Goal: Task Accomplishment & Management: Manage account settings

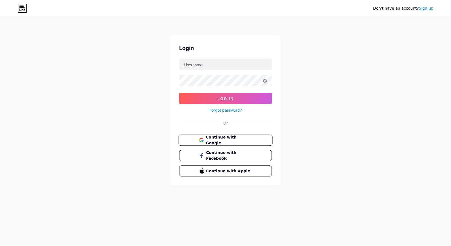
click at [217, 141] on span "Continue with Google" at bounding box center [228, 141] width 46 height 12
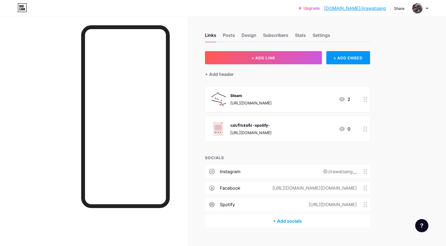
click at [367, 130] on icon at bounding box center [366, 129] width 4 height 5
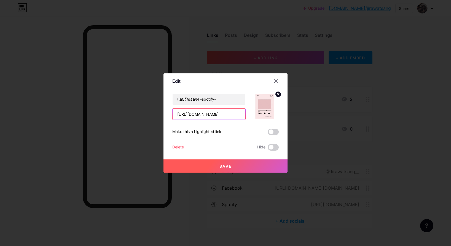
click at [230, 116] on input "[URL][DOMAIN_NAME]" at bounding box center [208, 114] width 73 height 11
click at [222, 101] on input "แอบรักเธอจัง -spotify-" at bounding box center [208, 99] width 73 height 11
drag, startPoint x: 221, startPoint y: 101, endPoint x: 127, endPoint y: 97, distance: 94.2
click at [140, 99] on div "Edit Content YouTube Play YouTube video without leaving your page. ADD Vimeo Pl…" at bounding box center [225, 123] width 451 height 246
click at [184, 114] on input "[URL][DOMAIN_NAME]" at bounding box center [208, 114] width 73 height 11
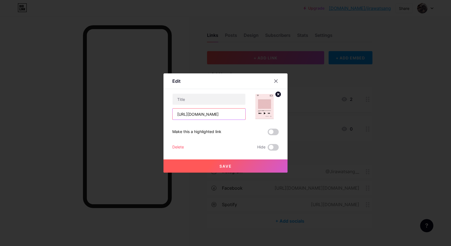
paste input "track/2IPY7oOfDEmGyig9exokRL?si=722b2402834f445a"
type input "[URL][DOMAIN_NAME]"
click at [209, 100] on input "text" at bounding box center [208, 99] width 73 height 11
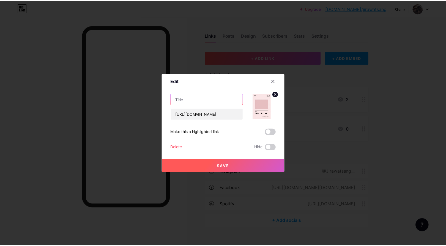
scroll to position [0, 0]
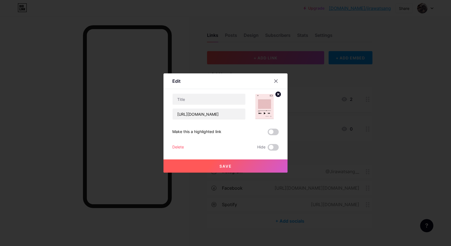
click at [271, 135] on div "[URL][DOMAIN_NAME] Make this a highlighted link Delete Hide Save" at bounding box center [225, 122] width 106 height 57
click at [271, 133] on span at bounding box center [272, 132] width 11 height 7
click at [267, 134] on input "checkbox" at bounding box center [267, 134] width 0 height 0
click at [271, 133] on span at bounding box center [272, 132] width 11 height 7
click at [267, 134] on input "checkbox" at bounding box center [267, 134] width 0 height 0
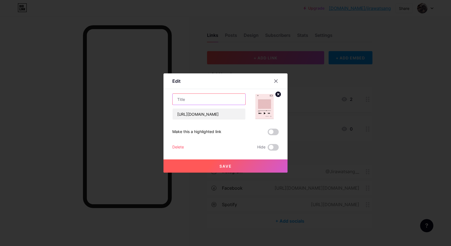
click at [212, 104] on input "text" at bounding box center [208, 99] width 73 height 11
type input "d"
type input "fav song"
click at [209, 166] on button "Save" at bounding box center [225, 166] width 124 height 13
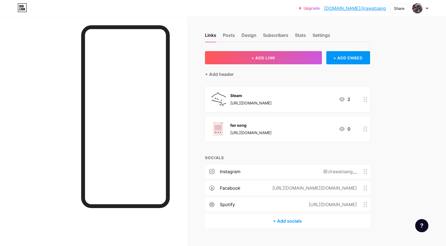
click at [363, 173] on div "@Jirawatsang__" at bounding box center [339, 172] width 49 height 7
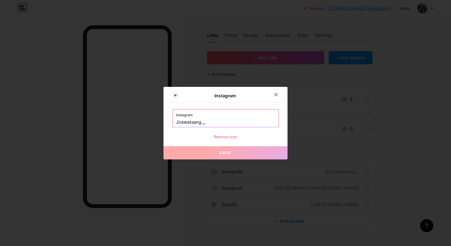
click at [221, 123] on input "Jirawatsang__" at bounding box center [225, 122] width 99 height 9
drag, startPoint x: 247, startPoint y: 123, endPoint x: 138, endPoint y: 124, distance: 108.8
click at [138, 124] on div "Instagram Instagram Jirawatsang__ Remove icon Save" at bounding box center [225, 123] width 451 height 246
paste input "lasalasx"
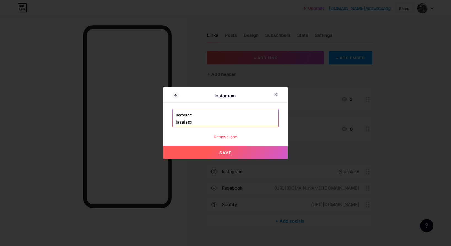
click at [235, 152] on button "Save" at bounding box center [225, 153] width 124 height 13
type input "[URL][DOMAIN_NAME]"
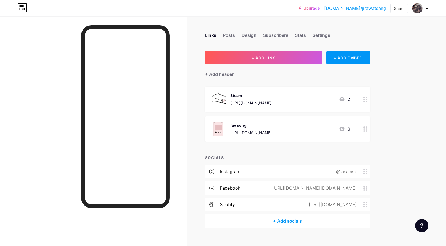
click at [291, 188] on div "[URL][DOMAIN_NAME][DOMAIN_NAME]" at bounding box center [314, 188] width 100 height 7
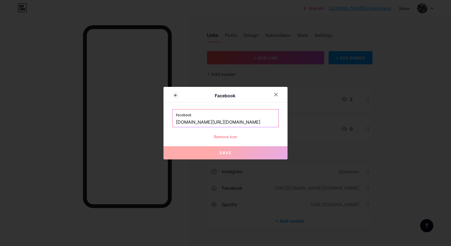
click at [234, 122] on input "[DOMAIN_NAME][URL][DOMAIN_NAME]" at bounding box center [225, 122] width 99 height 9
paste input "[URL][DOMAIN_NAME]"
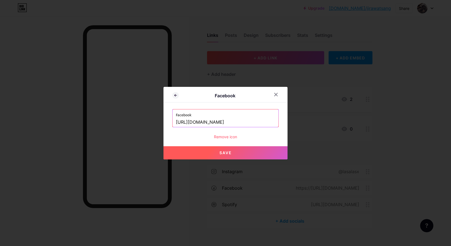
type input "[URL][DOMAIN_NAME]"
click at [227, 150] on button "Save" at bounding box center [225, 153] width 124 height 13
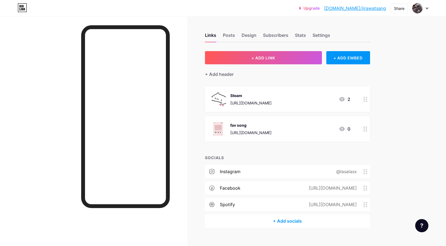
click at [234, 32] on div "Links Posts Design Subscribers Stats Settings" at bounding box center [287, 32] width 165 height 19
click at [233, 33] on div "Posts" at bounding box center [229, 37] width 12 height 10
click at [232, 34] on div "Posts" at bounding box center [229, 37] width 12 height 10
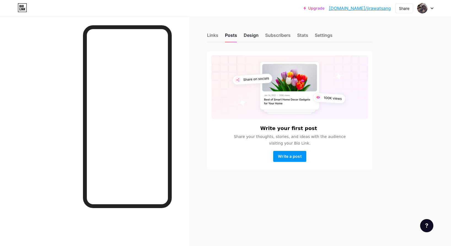
click at [246, 37] on div "Design" at bounding box center [250, 37] width 15 height 10
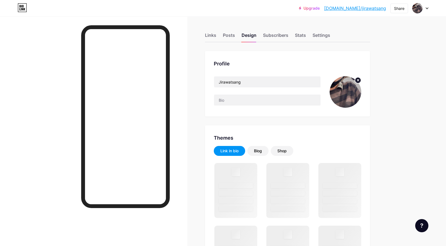
click at [359, 81] on icon at bounding box center [358, 80] width 2 height 2
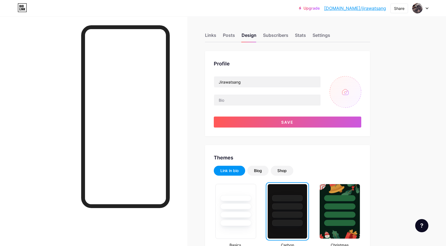
click at [346, 92] on input "file" at bounding box center [346, 92] width 32 height 32
type input "C:\fakepath\[DATE]a844672d8931984242c88f92.jpg"
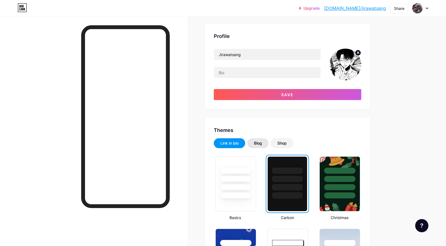
click at [259, 145] on div "Blog" at bounding box center [258, 144] width 8 height 6
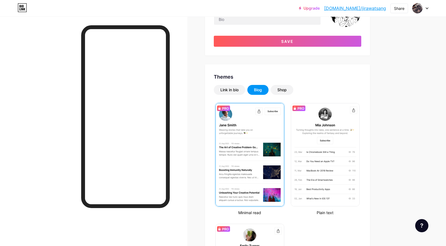
scroll to position [83, 0]
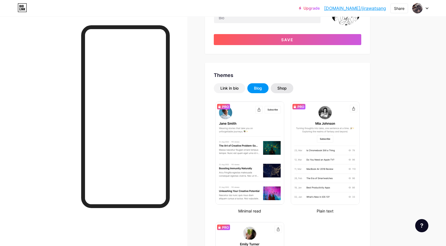
click at [287, 90] on div "Shop" at bounding box center [282, 89] width 9 height 6
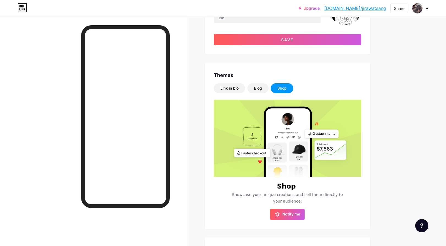
click at [287, 87] on div "Shop" at bounding box center [282, 89] width 9 height 6
click at [234, 90] on div "Link in bio" at bounding box center [230, 89] width 18 height 6
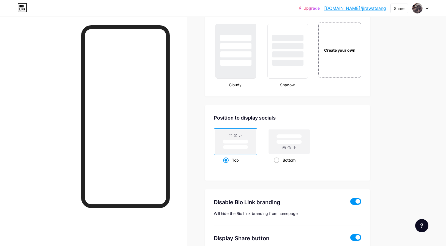
scroll to position [628, 0]
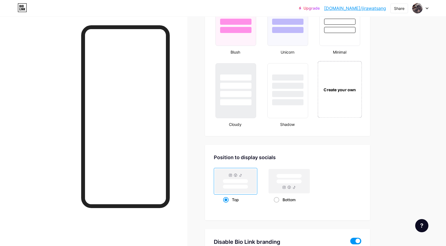
click at [341, 106] on div "Create your own" at bounding box center [340, 89] width 44 height 57
click at [341, 100] on div "Create your own" at bounding box center [340, 89] width 42 height 55
click at [341, 92] on div "Create your own" at bounding box center [340, 90] width 40 height 6
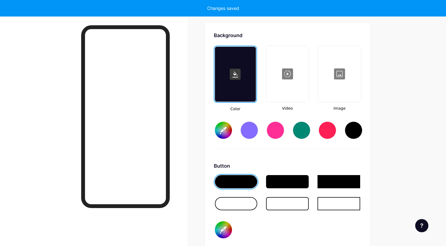
scroll to position [751, 0]
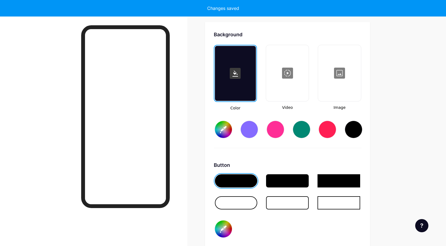
type input "#ffffff"
type input "#000000"
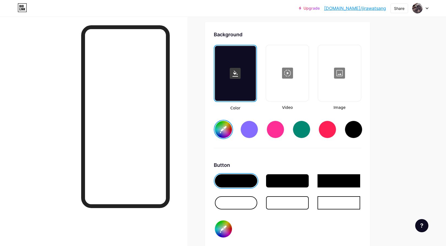
click at [240, 72] on rect at bounding box center [235, 73] width 11 height 11
click at [362, 129] on div at bounding box center [354, 130] width 18 height 18
click at [330, 129] on div at bounding box center [328, 130] width 18 height 18
click at [219, 126] on input "#ff1f54" at bounding box center [223, 129] width 17 height 17
type input "#481349"
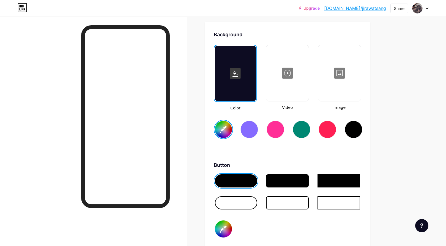
click at [310, 163] on div "Button" at bounding box center [288, 165] width 148 height 7
click at [250, 202] on div at bounding box center [236, 203] width 43 height 13
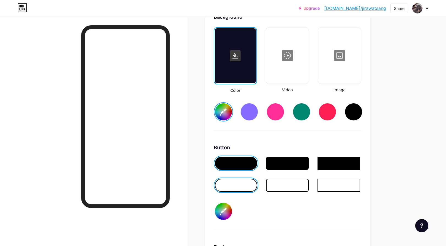
scroll to position [779, 0]
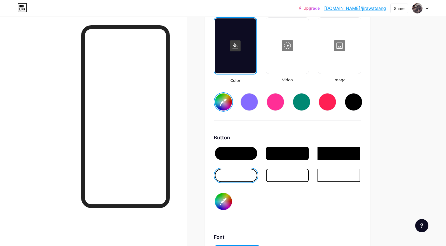
click at [240, 153] on div at bounding box center [236, 153] width 43 height 13
click at [229, 199] on input "#000000" at bounding box center [223, 201] width 17 height 17
click at [309, 139] on div "Button" at bounding box center [288, 137] width 148 height 7
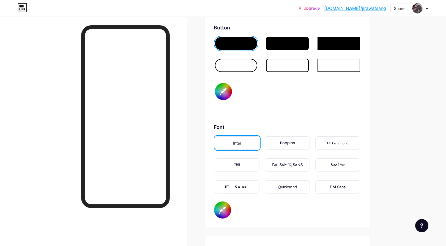
click at [275, 167] on div "BALSAMIQ SANS" at bounding box center [287, 165] width 31 height 6
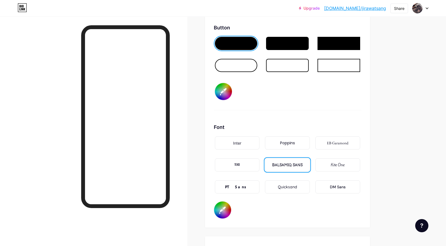
click at [231, 66] on div at bounding box center [236, 65] width 43 height 13
click at [242, 185] on div "PT Sans" at bounding box center [237, 188] width 24 height 6
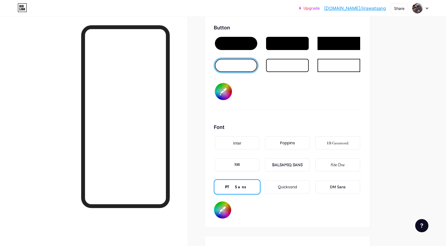
click at [297, 171] on div "BALSAMIQ SANS" at bounding box center [287, 165] width 45 height 13
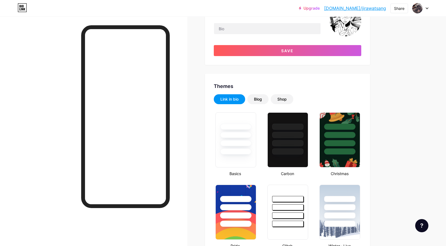
scroll to position [0, 0]
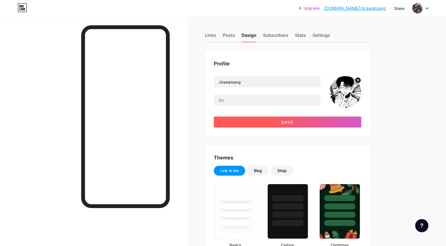
click at [278, 121] on button "Save" at bounding box center [288, 122] width 148 height 11
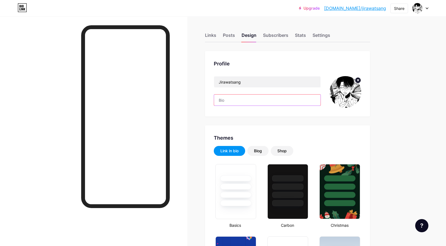
click at [266, 99] on input "text" at bounding box center [267, 100] width 107 height 11
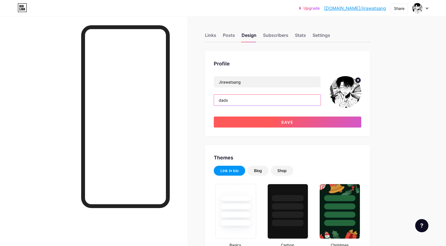
type input "dads"
click at [253, 119] on button "Save" at bounding box center [288, 122] width 148 height 11
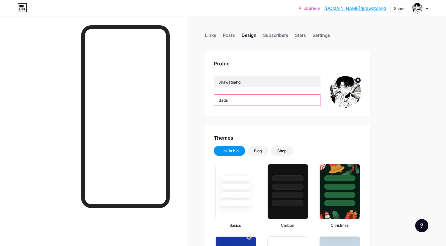
drag, startPoint x: 242, startPoint y: 97, endPoint x: 178, endPoint y: 98, distance: 64.4
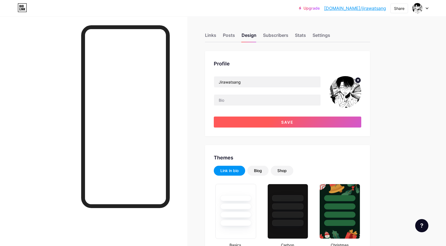
click at [257, 123] on button "Save" at bounding box center [288, 122] width 148 height 11
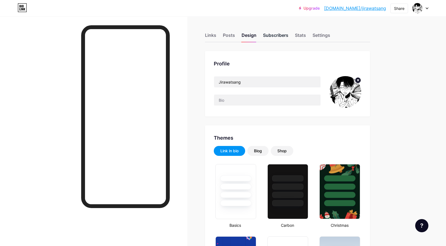
click at [276, 36] on div "Subscribers" at bounding box center [275, 37] width 25 height 10
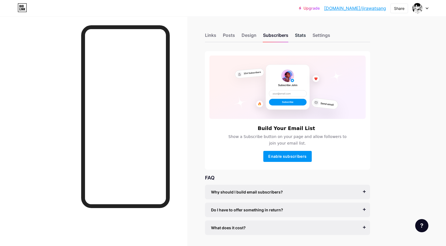
click at [301, 37] on div "Stats" at bounding box center [300, 37] width 11 height 10
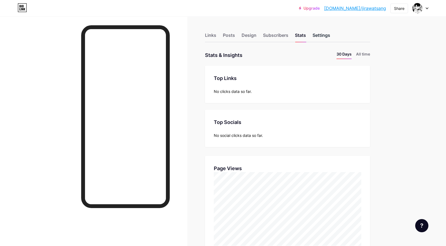
scroll to position [246, 446]
click at [320, 35] on div "Settings" at bounding box center [322, 37] width 18 height 10
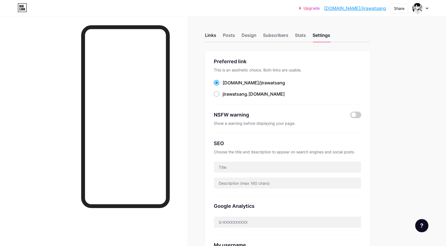
click at [215, 35] on div "Links" at bounding box center [210, 37] width 11 height 10
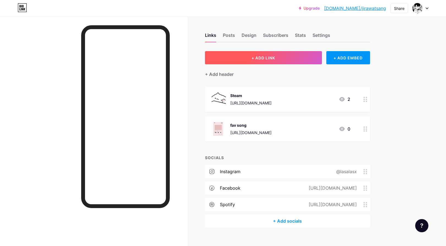
click at [238, 55] on button "+ ADD LINK" at bounding box center [263, 57] width 117 height 13
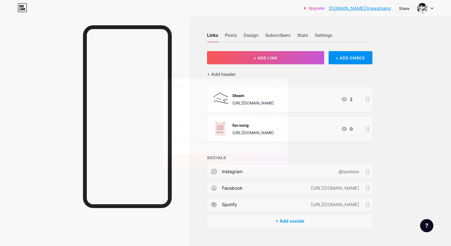
click at [278, 85] on div at bounding box center [276, 87] width 10 height 10
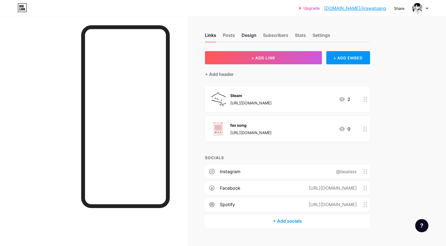
click at [245, 41] on div "Design" at bounding box center [249, 37] width 15 height 10
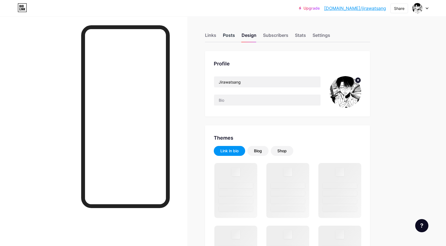
click at [234, 37] on div "Posts" at bounding box center [229, 37] width 12 height 10
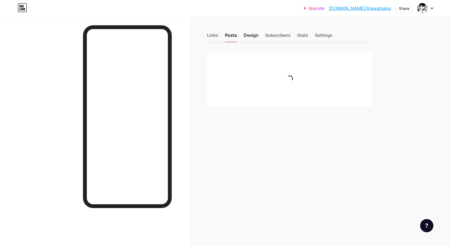
click at [248, 38] on div "Design" at bounding box center [250, 37] width 15 height 10
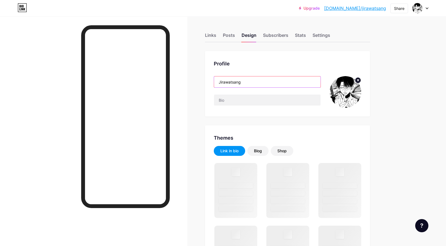
drag, startPoint x: 251, startPoint y: 78, endPoint x: 216, endPoint y: 80, distance: 34.8
click at [216, 80] on input "Jirawatsang" at bounding box center [267, 82] width 107 height 11
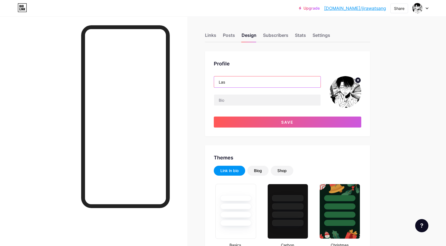
type input "Lasa"
type input "#481349"
type input "#000000"
type input "#ffffff"
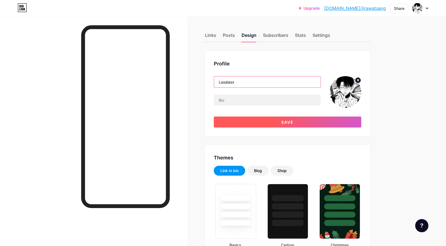
type input "Lasalasx"
click at [287, 118] on button "Save" at bounding box center [288, 122] width 148 height 11
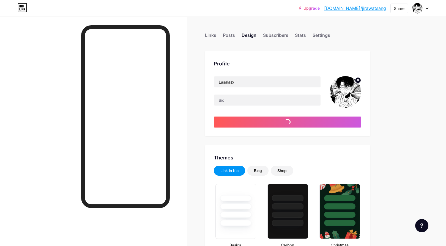
type input "#000000"
type input "#ffffff"
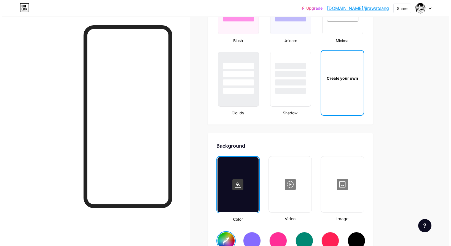
scroll to position [688, 0]
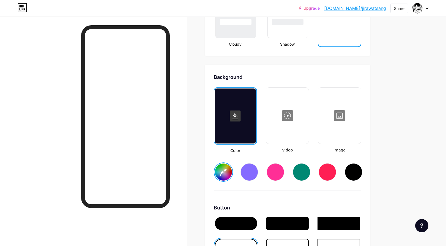
click at [288, 118] on div at bounding box center [288, 115] width 42 height 55
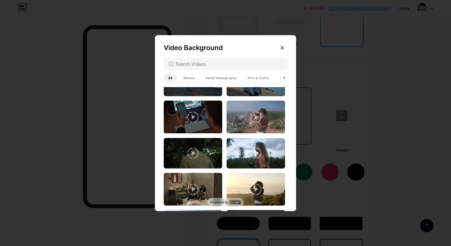
scroll to position [248, 0]
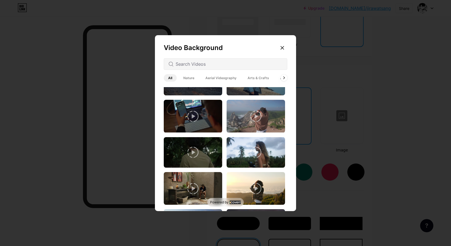
click at [190, 76] on span "Nature" at bounding box center [189, 77] width 20 height 7
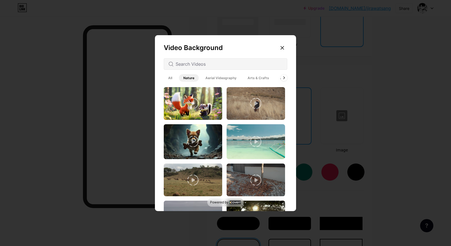
click at [221, 79] on span "Aerial Videography" at bounding box center [221, 77] width 40 height 7
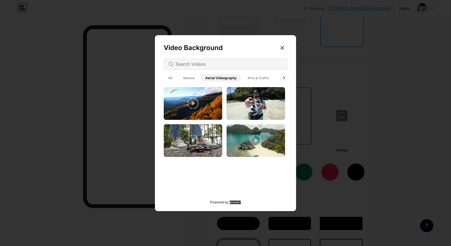
click at [283, 77] on icon at bounding box center [283, 78] width 1 height 2
click at [254, 78] on span "Architecture" at bounding box center [262, 77] width 29 height 7
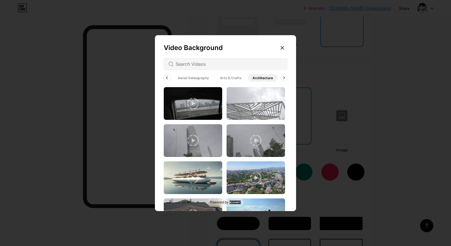
click at [234, 78] on span "Arts & Crafts" at bounding box center [230, 77] width 30 height 7
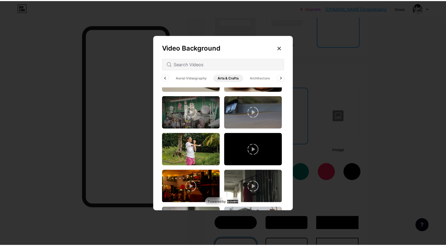
scroll to position [1045, 0]
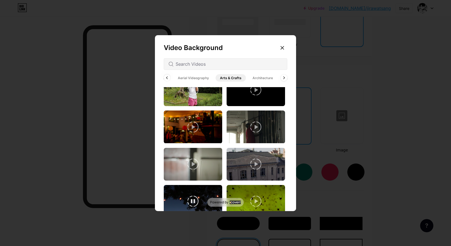
click at [173, 189] on video at bounding box center [193, 201] width 58 height 33
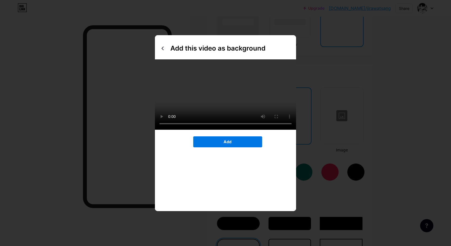
click at [212, 142] on div "Add this video as background Add" at bounding box center [225, 123] width 141 height 176
click at [212, 148] on button "Add" at bounding box center [227, 142] width 69 height 11
type input "#000000"
type input "#ffffff"
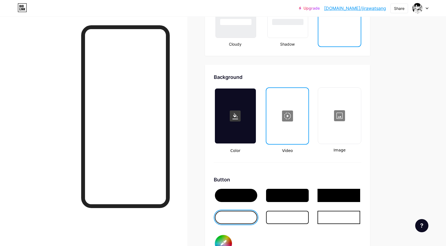
type input "#000000"
type input "#ffffff"
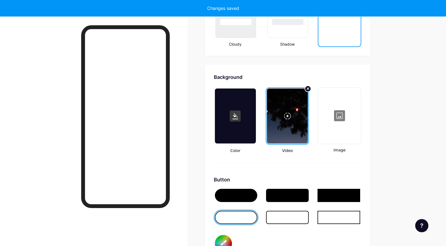
type input "#000000"
type input "#ffffff"
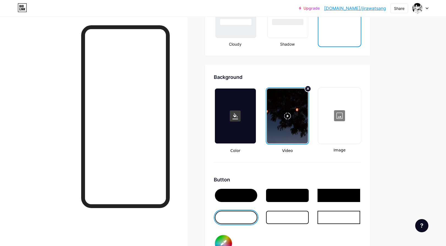
click at [338, 132] on div at bounding box center [340, 115] width 42 height 55
type input "#000000"
type input "#ffffff"
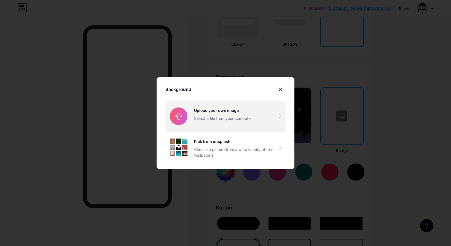
click at [229, 123] on input "file" at bounding box center [225, 116] width 120 height 31
click at [278, 118] on input "file" at bounding box center [225, 116] width 120 height 31
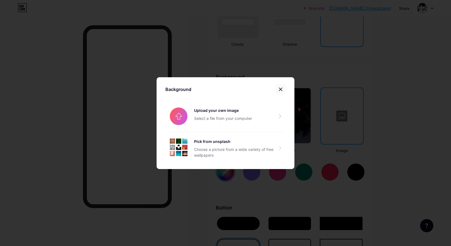
click at [278, 88] on icon at bounding box center [280, 89] width 4 height 4
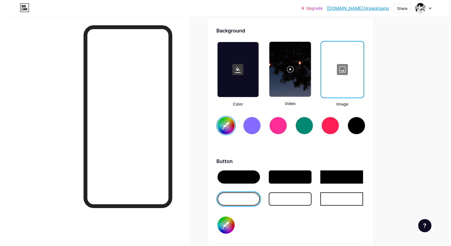
scroll to position [771, 0]
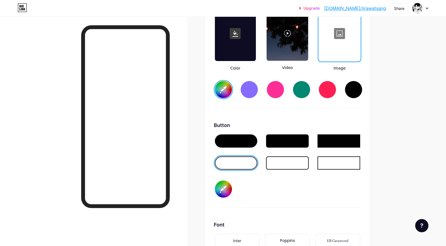
click at [292, 52] on div at bounding box center [288, 33] width 42 height 55
type input "#000000"
type input "#ffffff"
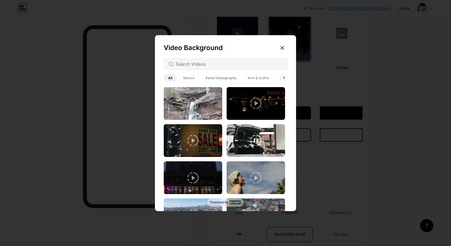
type input "#000000"
type input "#ffffff"
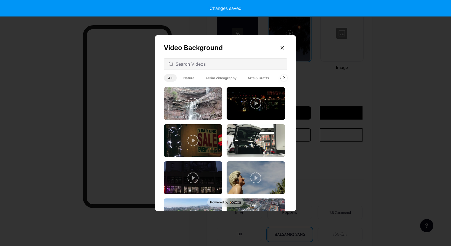
type input "#000000"
type input "#ffffff"
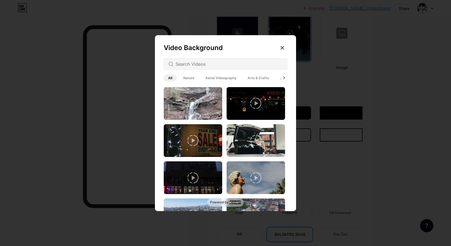
click at [188, 78] on span "Nature" at bounding box center [189, 77] width 20 height 7
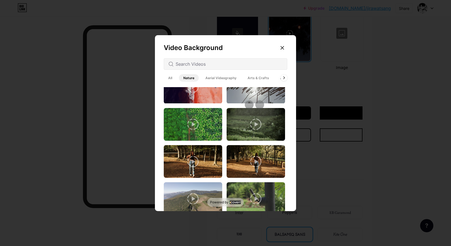
scroll to position [719, 0]
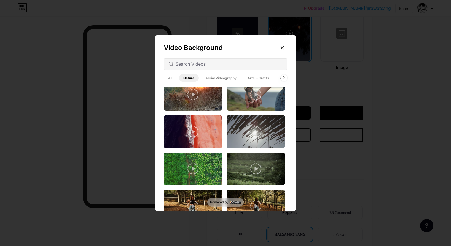
click at [216, 80] on span "Aerial Videography" at bounding box center [221, 77] width 40 height 7
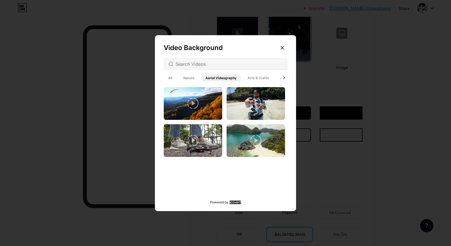
click at [260, 74] on div "All Nature Aerial Videography Arts & Crafts Architecture Backgrounds Animated" at bounding box center [225, 78] width 123 height 10
click at [259, 77] on span "Arts & Crafts" at bounding box center [258, 77] width 30 height 7
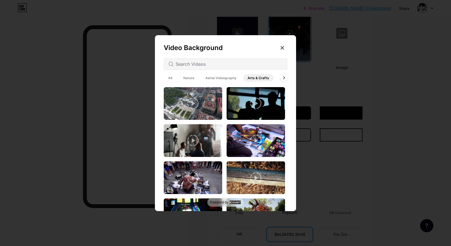
click at [283, 78] on icon at bounding box center [284, 78] width 2 height 3
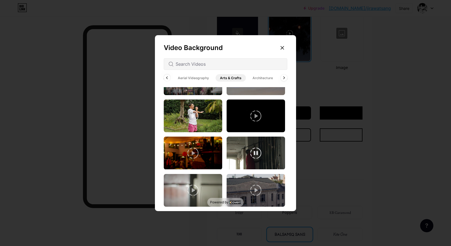
scroll to position [1045, 0]
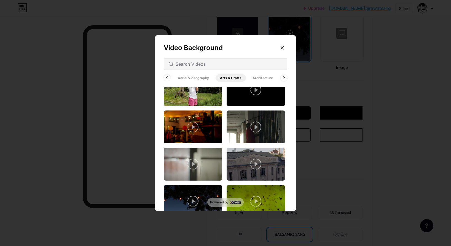
click at [253, 78] on span "Architecture" at bounding box center [262, 77] width 29 height 7
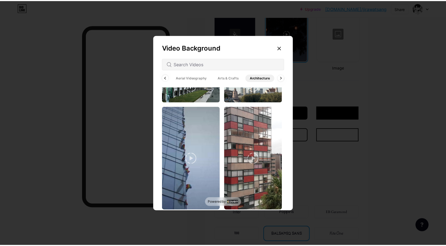
scroll to position [868, 0]
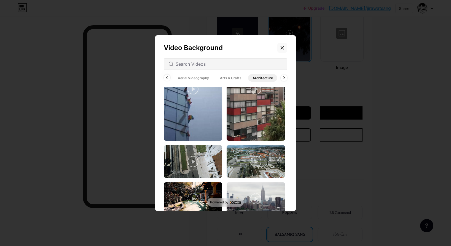
click at [283, 49] on icon at bounding box center [282, 48] width 4 height 4
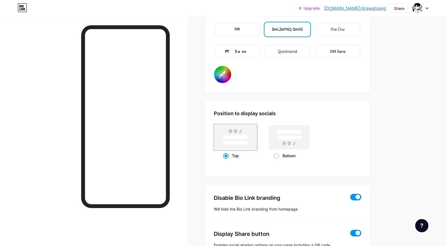
scroll to position [1015, 0]
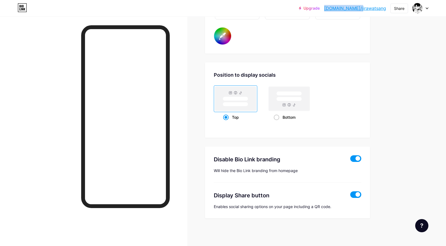
drag, startPoint x: 345, startPoint y: 8, endPoint x: 374, endPoint y: 9, distance: 29.5
click at [374, 9] on div "Upgrade [DOMAIN_NAME]/jirawa... [DOMAIN_NAME]/[GEOGRAPHIC_DATA]" at bounding box center [342, 8] width 87 height 10
click at [374, 9] on link "[DOMAIN_NAME]/jirawatsang" at bounding box center [355, 8] width 62 height 7
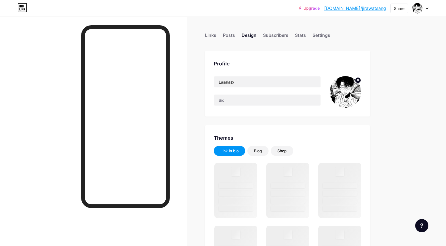
click at [424, 8] on div at bounding box center [421, 8] width 16 height 10
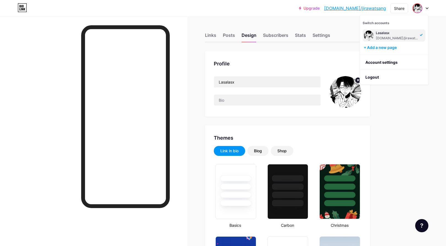
type input "#000000"
type input "#ffffff"
click at [425, 8] on div at bounding box center [421, 8] width 16 height 10
click at [210, 36] on div "Links" at bounding box center [210, 37] width 11 height 10
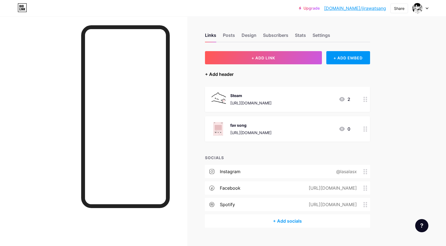
click at [225, 74] on div "+ Add header" at bounding box center [219, 74] width 29 height 7
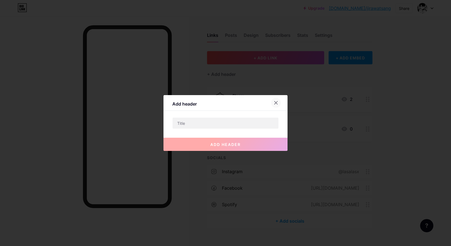
click at [276, 104] on icon at bounding box center [275, 103] width 4 height 4
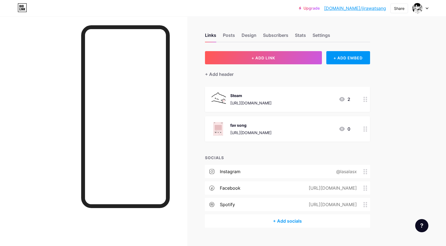
click at [294, 42] on div "Links Posts Design Subscribers Stats Settings + ADD LINK + ADD EMBED + Add head…" at bounding box center [197, 136] width 394 height 239
click at [298, 39] on div "Stats" at bounding box center [300, 37] width 11 height 10
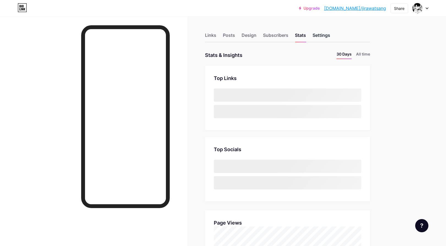
click at [322, 36] on div "Settings" at bounding box center [322, 37] width 18 height 10
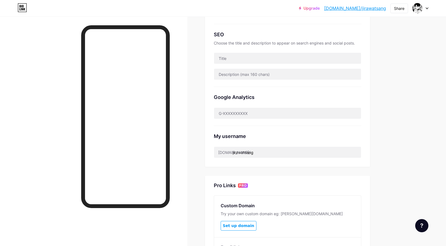
scroll to position [138, 0]
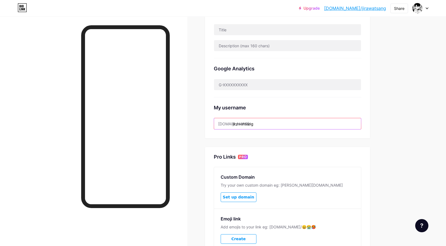
drag, startPoint x: 265, startPoint y: 123, endPoint x: 254, endPoint y: 125, distance: 10.9
click at [254, 125] on input "jirawatsang" at bounding box center [287, 123] width 147 height 11
click at [276, 125] on input "jirawatsang" at bounding box center [287, 123] width 147 height 11
type input "l"
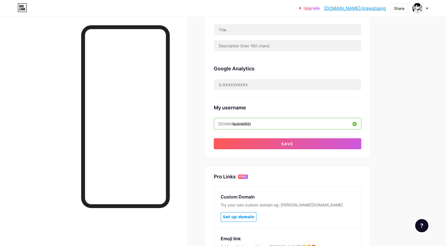
click at [244, 123] on input "lasasalasx" at bounding box center [287, 123] width 147 height 11
click at [243, 124] on input "lasaalasx" at bounding box center [287, 123] width 147 height 11
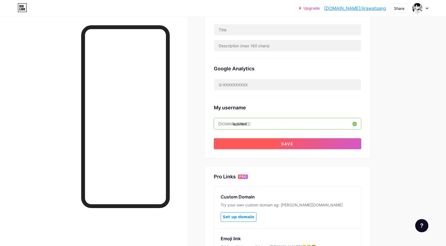
type input "lasalasx"
click at [252, 142] on button "Save" at bounding box center [288, 144] width 148 height 11
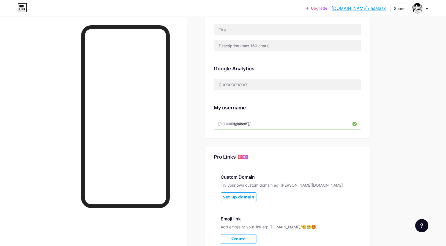
drag, startPoint x: 257, startPoint y: 125, endPoint x: 202, endPoint y: 124, distance: 54.8
click at [202, 124] on div "Links Posts Design Subscribers Stats Settings Preferred link This is an aesthet…" at bounding box center [197, 88] width 394 height 419
click at [281, 109] on div "My username" at bounding box center [288, 107] width 148 height 7
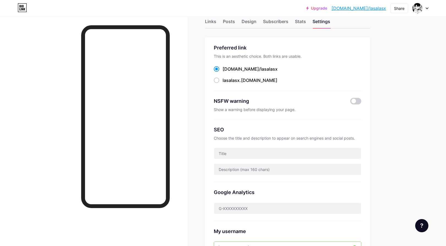
scroll to position [0, 0]
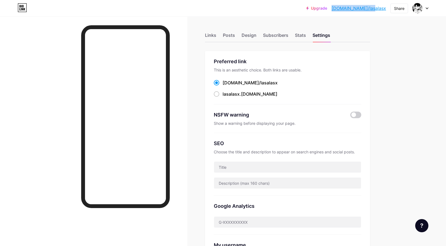
drag, startPoint x: 352, startPoint y: 9, endPoint x: 388, endPoint y: 10, distance: 35.8
click at [388, 10] on div "Upgrade bio.link/lasala... bio.link/lasalasx Share Switch accounts Lasalasx bio…" at bounding box center [368, 8] width 122 height 10
copy link "bio.link/lasalasx"
click at [251, 94] on div "lasalasx .bio.link" at bounding box center [250, 94] width 55 height 7
click at [226, 97] on input "lasalasx .bio.link" at bounding box center [225, 99] width 4 height 4
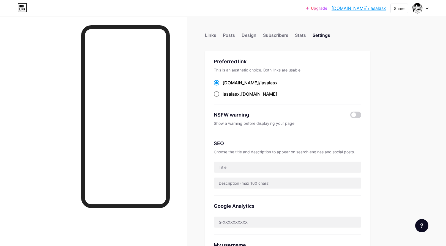
radio input "true"
drag, startPoint x: 269, startPoint y: 94, endPoint x: 224, endPoint y: 93, distance: 45.7
click at [224, 93] on div "lasalasx .bio.link" at bounding box center [288, 94] width 148 height 7
copy label "lasalasx .bio.link"
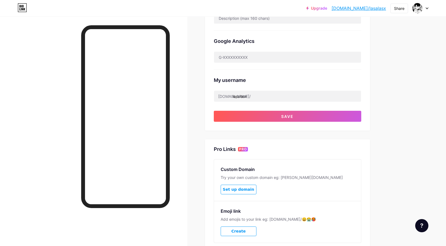
scroll to position [208, 0]
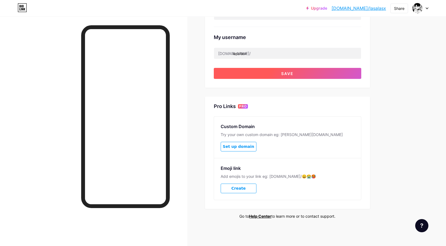
click at [290, 75] on span "Save" at bounding box center [287, 73] width 12 height 5
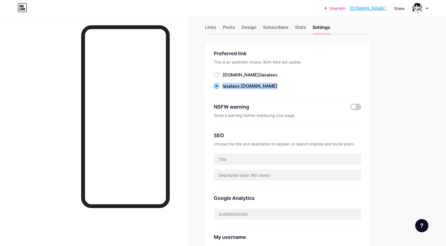
scroll to position [0, 0]
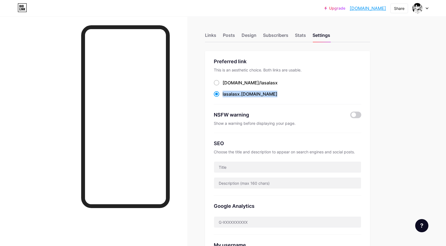
click at [222, 88] on div "bio.link/ lasalasx lasalasx .bio.link" at bounding box center [288, 89] width 148 height 18
click at [222, 86] on label "bio.link/ lasalasx" at bounding box center [246, 83] width 64 height 7
click at [223, 86] on input "bio.link/ lasalasx" at bounding box center [225, 88] width 4 height 4
radio input "true"
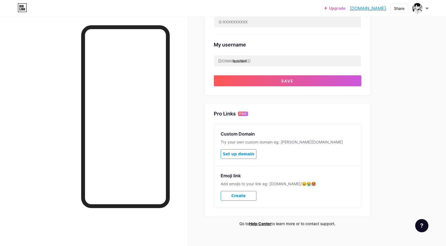
scroll to position [208, 0]
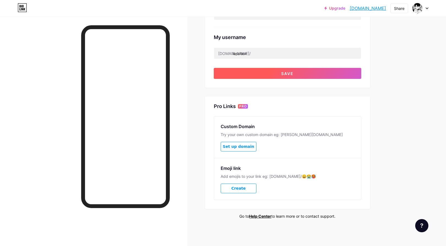
click at [246, 78] on button "Save" at bounding box center [288, 73] width 148 height 11
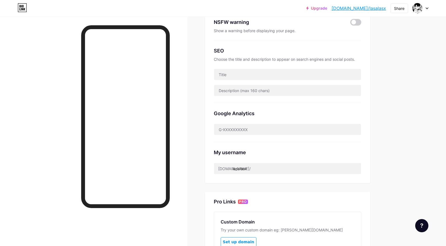
scroll to position [0, 0]
